Goal: Information Seeking & Learning: Understand process/instructions

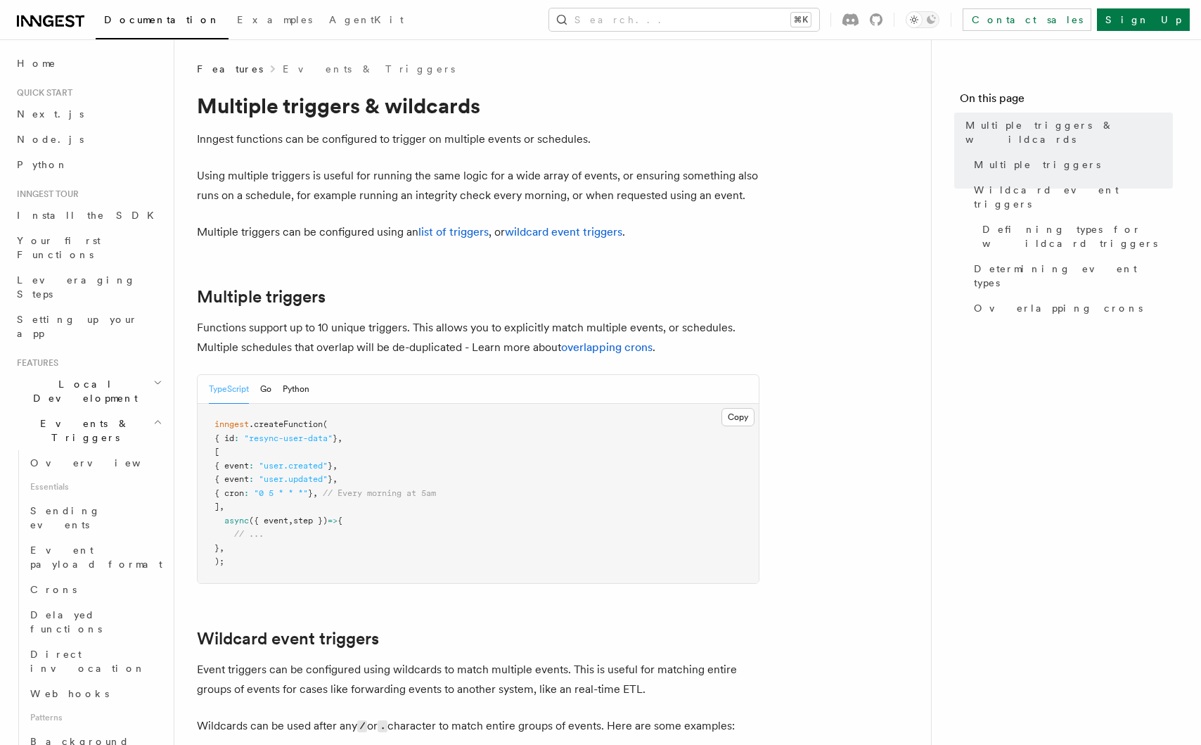
scroll to position [40, 0]
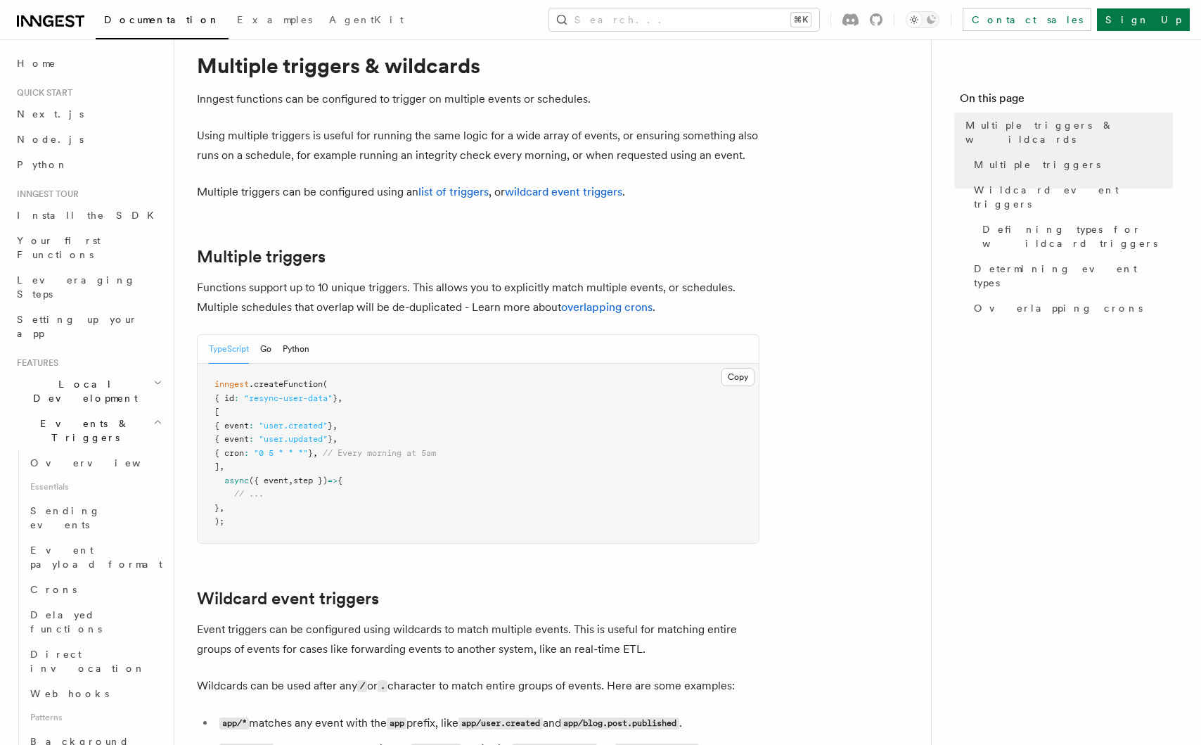
click at [277, 451] on code "inngest .createFunction ( { id : "resync-user-data" } , [ { event : "user.creat…" at bounding box center [324, 452] width 221 height 147
click at [305, 477] on span "step })" at bounding box center [310, 480] width 34 height 10
drag, startPoint x: 308, startPoint y: 446, endPoint x: 203, endPoint y: 444, distance: 105.5
click at [218, 444] on pre "inngest .createFunction ( { id : "resync-user-data" } , [ { event : "user.creat…" at bounding box center [478, 453] width 561 height 179
click at [308, 439] on span ""user.updated"" at bounding box center [293, 439] width 69 height 10
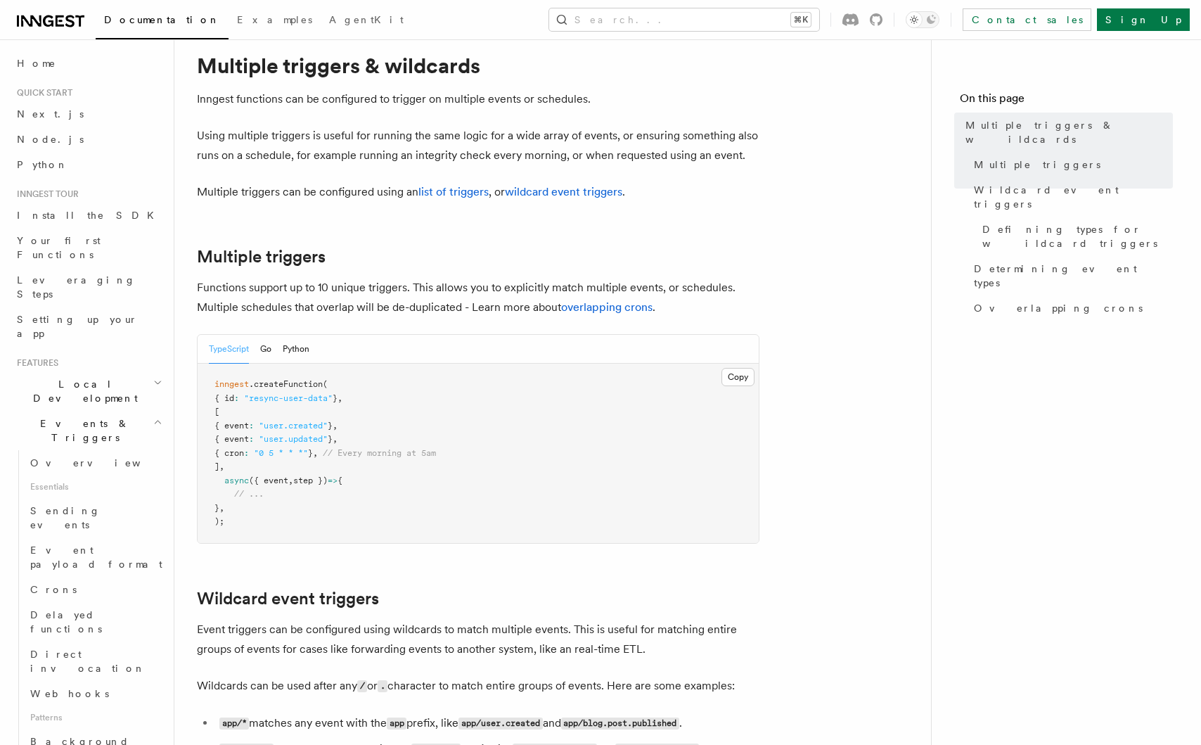
click at [260, 415] on pre "inngest .createFunction ( { id : "resync-user-data" } , [ { event : "user.creat…" at bounding box center [478, 453] width 561 height 179
drag, startPoint x: 234, startPoint y: 466, endPoint x: 190, endPoint y: 416, distance: 66.7
click at [276, 429] on span "{ event : "user.created" } ," at bounding box center [275, 425] width 123 height 10
